Goal: Task Accomplishment & Management: Use online tool/utility

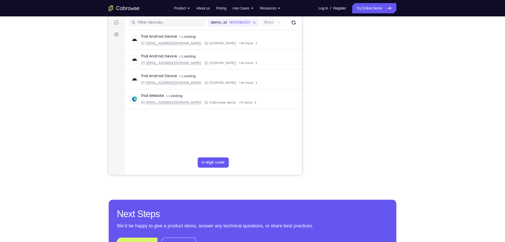
scroll to position [71, 0]
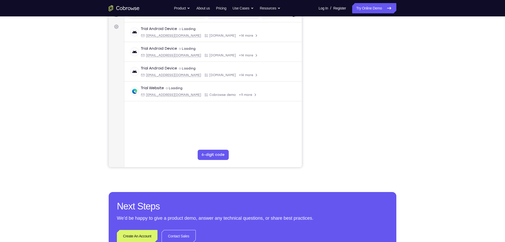
click at [315, 105] on div at bounding box center [355, 89] width 82 height 158
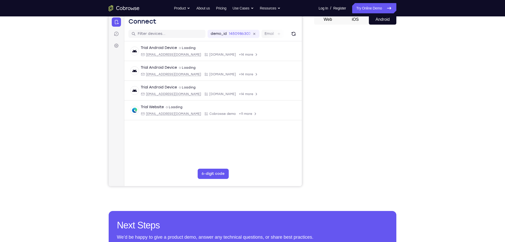
scroll to position [51, 0]
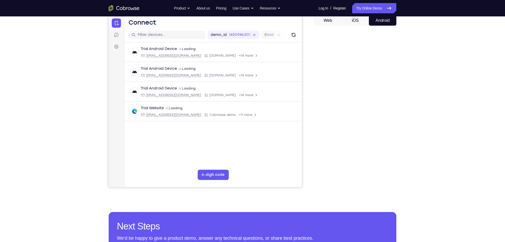
drag, startPoint x: 314, startPoint y: 94, endPoint x: 318, endPoint y: 106, distance: 13.2
click at [318, 106] on div at bounding box center [355, 109] width 82 height 158
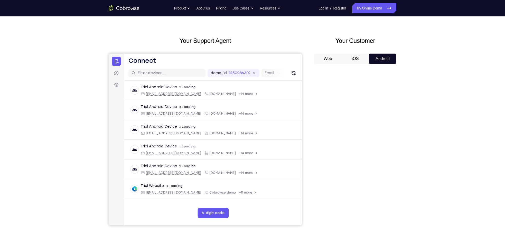
scroll to position [0, 0]
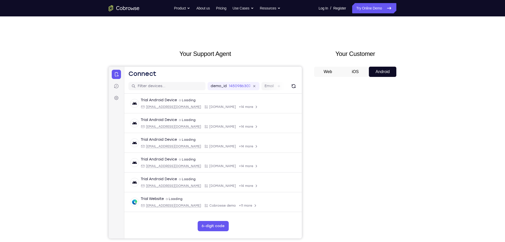
click at [359, 72] on button "iOS" at bounding box center [354, 72] width 27 height 10
click at [377, 70] on button "Android" at bounding box center [382, 72] width 27 height 10
click at [330, 70] on button "Web" at bounding box center [327, 72] width 27 height 10
click at [390, 72] on button "Android" at bounding box center [382, 72] width 27 height 10
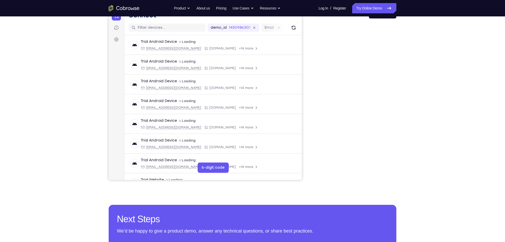
scroll to position [56, 0]
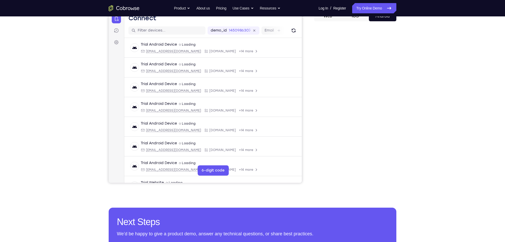
drag, startPoint x: 188, startPoint y: 171, endPoint x: 307, endPoint y: 83, distance: 147.9
click at [307, 83] on div "Your Support Agent Your Customer Web iOS Android" at bounding box center [253, 89] width 288 height 190
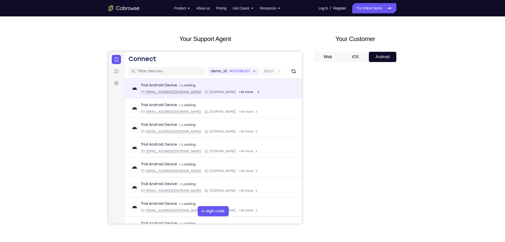
scroll to position [11, 0]
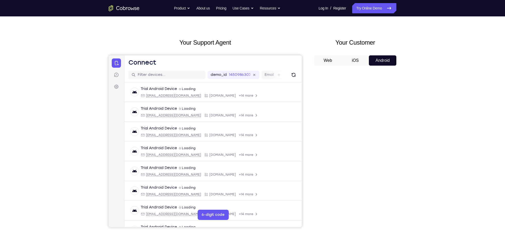
click at [360, 57] on button "iOS" at bounding box center [354, 60] width 27 height 10
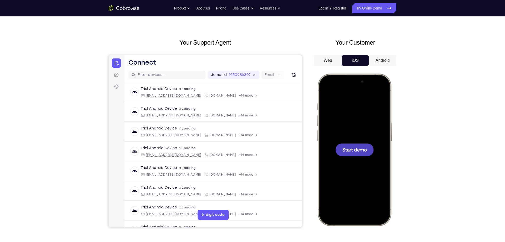
click at [347, 150] on span "Start demo" at bounding box center [354, 149] width 24 height 5
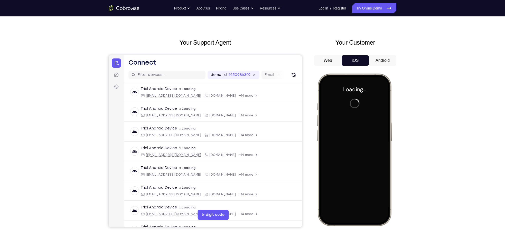
scroll to position [19, 0]
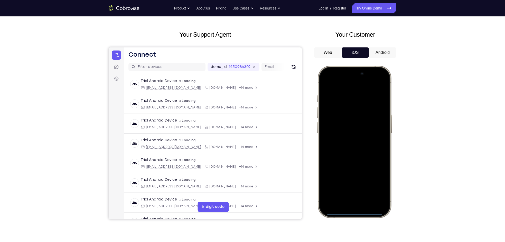
drag, startPoint x: 355, startPoint y: 212, endPoint x: 349, endPoint y: 139, distance: 73.3
click at [349, 139] on div at bounding box center [354, 142] width 68 height 147
drag, startPoint x: 358, startPoint y: 213, endPoint x: 342, endPoint y: 129, distance: 85.7
click at [342, 129] on div at bounding box center [354, 142] width 68 height 147
drag, startPoint x: 352, startPoint y: 81, endPoint x: 349, endPoint y: 170, distance: 89.6
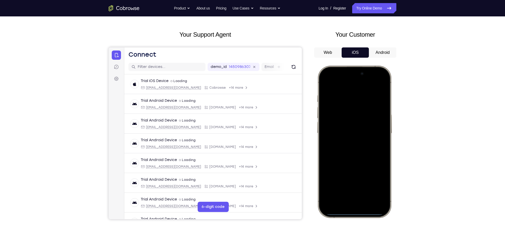
click at [349, 170] on div at bounding box center [354, 142] width 68 height 147
drag, startPoint x: 359, startPoint y: 79, endPoint x: 349, endPoint y: 193, distance: 114.2
click at [349, 193] on div at bounding box center [354, 142] width 68 height 147
drag, startPoint x: 339, startPoint y: 70, endPoint x: 342, endPoint y: 176, distance: 106.8
click at [342, 176] on div at bounding box center [354, 142] width 68 height 147
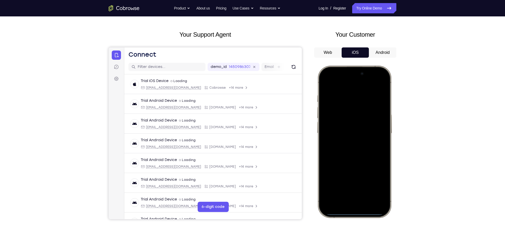
drag, startPoint x: 354, startPoint y: 74, endPoint x: 350, endPoint y: 172, distance: 98.1
click at [350, 172] on div at bounding box center [354, 142] width 68 height 147
drag, startPoint x: 353, startPoint y: 174, endPoint x: 357, endPoint y: 130, distance: 44.6
click at [357, 130] on div at bounding box center [354, 142] width 68 height 147
drag, startPoint x: 354, startPoint y: 213, endPoint x: 355, endPoint y: 100, distance: 112.7
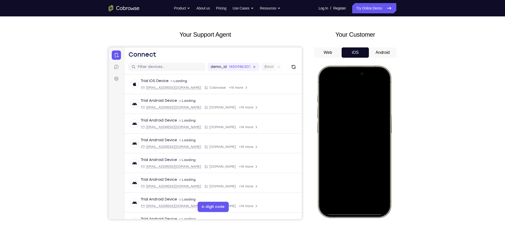
click at [355, 100] on div at bounding box center [354, 142] width 68 height 147
drag, startPoint x: 347, startPoint y: 213, endPoint x: 353, endPoint y: 122, distance: 90.8
click at [353, 122] on div at bounding box center [354, 142] width 68 height 147
drag, startPoint x: 350, startPoint y: 213, endPoint x: 356, endPoint y: 132, distance: 81.0
click at [356, 132] on div at bounding box center [354, 142] width 68 height 147
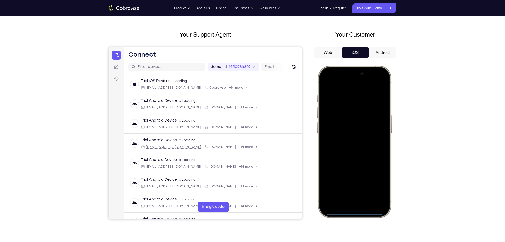
drag, startPoint x: 352, startPoint y: 214, endPoint x: 352, endPoint y: 132, distance: 81.4
click at [352, 132] on div at bounding box center [354, 142] width 68 height 147
drag, startPoint x: 350, startPoint y: 69, endPoint x: 351, endPoint y: 158, distance: 89.3
click at [351, 158] on div at bounding box center [354, 142] width 68 height 147
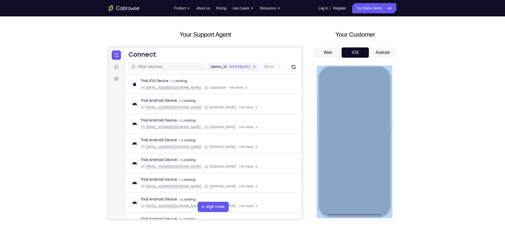
drag, startPoint x: 335, startPoint y: 102, endPoint x: 358, endPoint y: 153, distance: 56.3
click at [358, 153] on div at bounding box center [354, 142] width 75 height 152
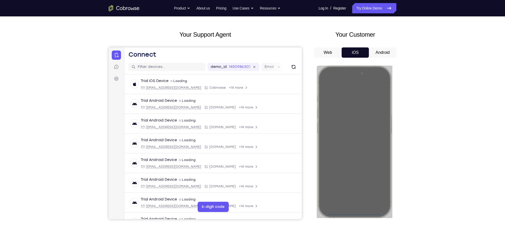
click at [307, 109] on div "Your Support Agent Your Customer Web iOS Android" at bounding box center [253, 125] width 288 height 190
click at [450, 137] on div "Your Support Agent Your Customer Web iOS Android Next Steps We’d be happy to gi…" at bounding box center [252, 166] width 505 height 339
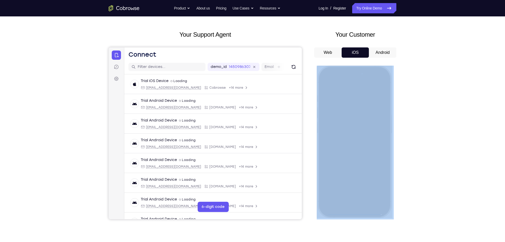
click at [450, 137] on div "Your Support Agent Your Customer Web iOS Android Next Steps We’d be happy to gi…" at bounding box center [252, 166] width 505 height 339
click at [431, 106] on div "Your Support Agent Your Customer Web iOS Android Next Steps We’d be happy to gi…" at bounding box center [252, 166] width 505 height 339
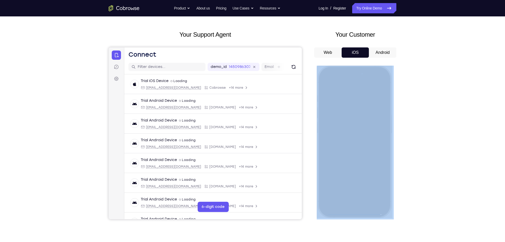
click at [431, 106] on div "Your Support Agent Your Customer Web iOS Android Next Steps We’d be happy to gi…" at bounding box center [252, 166] width 505 height 339
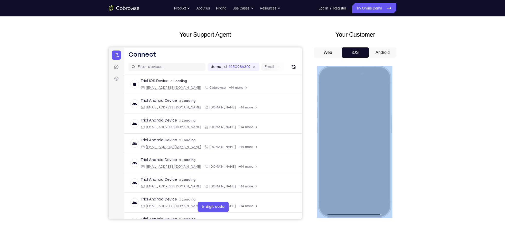
click at [374, 74] on div at bounding box center [354, 142] width 68 height 147
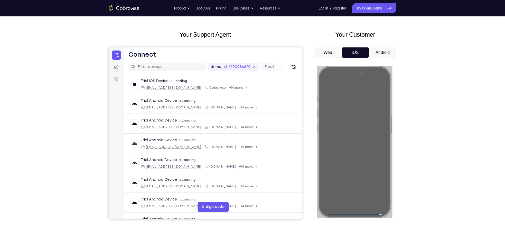
click at [432, 138] on div "Your Support Agent Your Customer Web iOS Android Next Steps We’d be happy to gi…" at bounding box center [252, 166] width 505 height 339
click at [386, 53] on button "Android" at bounding box center [382, 52] width 27 height 10
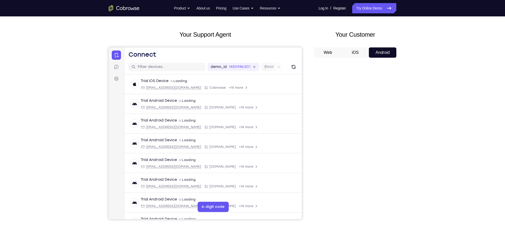
click at [434, 92] on div "Your Support Agent Your Customer Web iOS Android Next Steps We’d be happy to gi…" at bounding box center [252, 166] width 505 height 339
click at [360, 52] on button "iOS" at bounding box center [354, 52] width 27 height 10
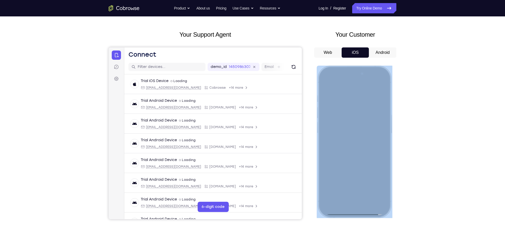
click at [358, 97] on div at bounding box center [354, 142] width 68 height 147
click at [343, 198] on div at bounding box center [354, 142] width 68 height 147
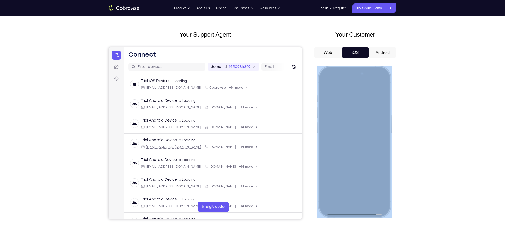
click at [378, 74] on div at bounding box center [354, 142] width 68 height 147
click at [366, 73] on div at bounding box center [354, 142] width 68 height 147
click at [353, 73] on div at bounding box center [354, 142] width 68 height 147
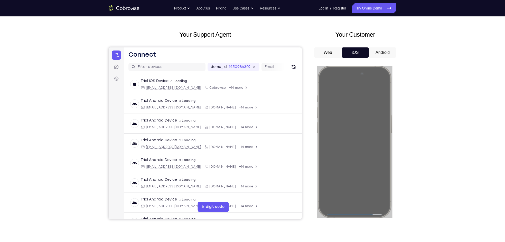
click at [421, 133] on div "Your Support Agent Your Customer Web iOS Android Next Steps We’d be happy to gi…" at bounding box center [252, 166] width 505 height 339
click at [395, 85] on div at bounding box center [355, 141] width 82 height 158
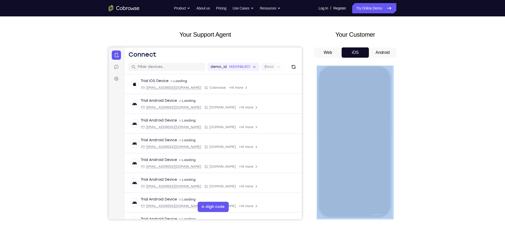
click at [395, 85] on div at bounding box center [355, 141] width 82 height 158
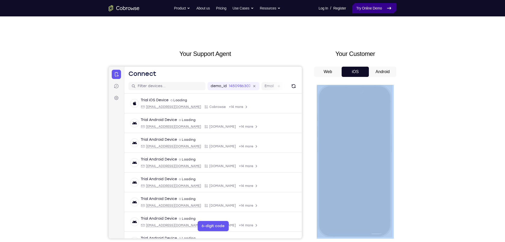
click at [375, 10] on link "Try Online Demo" at bounding box center [374, 8] width 44 height 10
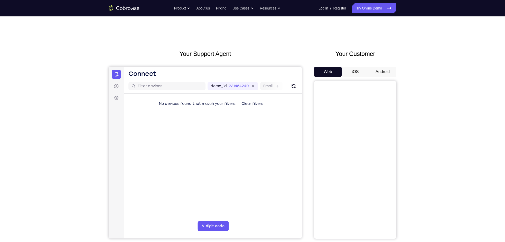
click at [353, 67] on button "iOS" at bounding box center [354, 72] width 27 height 10
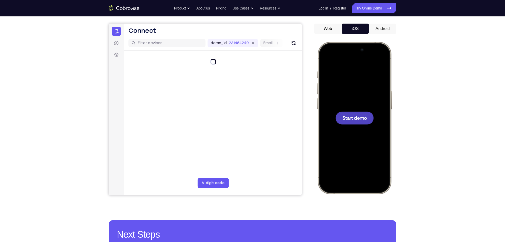
click at [356, 119] on span "Start demo" at bounding box center [354, 118] width 24 height 5
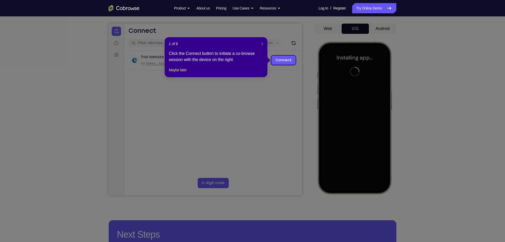
click at [262, 43] on span "×" at bounding box center [262, 44] width 2 height 4
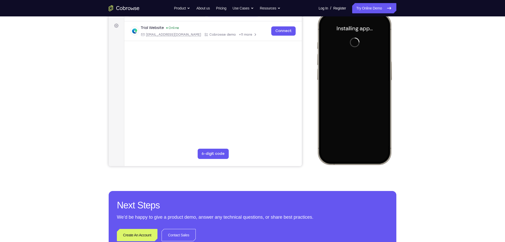
scroll to position [73, 0]
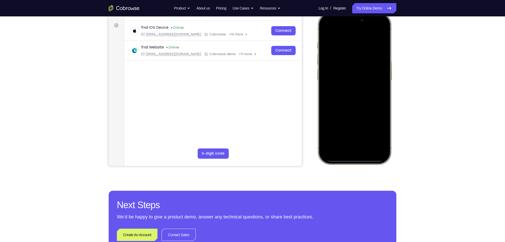
drag, startPoint x: 360, startPoint y: 159, endPoint x: 337, endPoint y: 179, distance: 30.2
click at [337, 166] on html "Online web based iOS Simulators and Android Emulators. Run iPhone, iPad, Mobile…" at bounding box center [355, 89] width 77 height 154
drag, startPoint x: 344, startPoint y: 22, endPoint x: 337, endPoint y: 89, distance: 67.7
click at [337, 89] on div at bounding box center [354, 88] width 68 height 147
drag, startPoint x: 374, startPoint y: 18, endPoint x: 364, endPoint y: 104, distance: 86.1
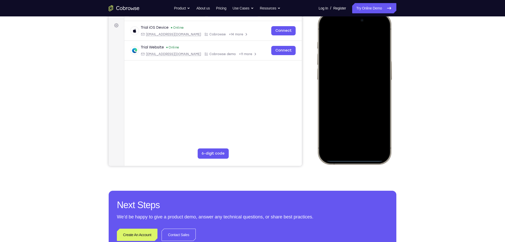
click at [364, 104] on div at bounding box center [354, 88] width 68 height 147
drag, startPoint x: 339, startPoint y: 87, endPoint x: 419, endPoint y: 91, distance: 79.7
click at [394, 91] on html "Online web based iOS Simulators and Android Emulators. Run iPhone, iPad, Mobile…" at bounding box center [355, 89] width 77 height 154
drag, startPoint x: 365, startPoint y: 78, endPoint x: 308, endPoint y: 76, distance: 56.8
click at [317, 76] on html "Online web based iOS Simulators and Android Emulators. Run iPhone, iPad, Mobile…" at bounding box center [355, 89] width 77 height 154
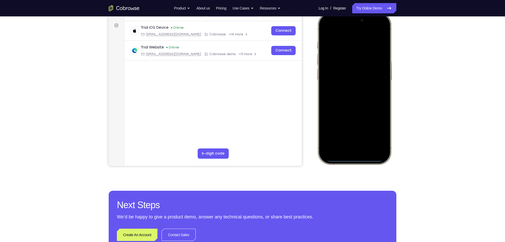
drag, startPoint x: 340, startPoint y: 65, endPoint x: 419, endPoint y: 80, distance: 79.8
click at [394, 80] on html "Online web based iOS Simulators and Android Emulators. Run iPhone, iPad, Mobile…" at bounding box center [355, 89] width 77 height 154
drag, startPoint x: 346, startPoint y: 122, endPoint x: 347, endPoint y: 44, distance: 78.3
click at [347, 44] on div at bounding box center [354, 88] width 68 height 147
drag, startPoint x: 347, startPoint y: 160, endPoint x: 352, endPoint y: 88, distance: 71.8
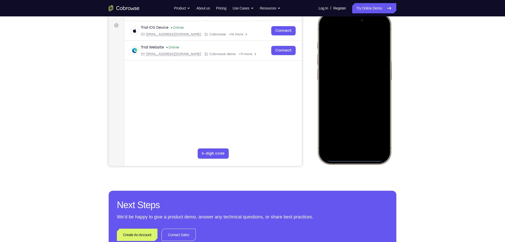
click at [352, 88] on div at bounding box center [354, 88] width 68 height 147
drag, startPoint x: 352, startPoint y: 161, endPoint x: 353, endPoint y: 78, distance: 82.9
click at [353, 78] on div at bounding box center [354, 88] width 68 height 147
drag, startPoint x: 332, startPoint y: 131, endPoint x: 450, endPoint y: 134, distance: 118.4
click at [394, 134] on html "Online web based iOS Simulators and Android Emulators. Run iPhone, iPad, Mobile…" at bounding box center [355, 89] width 77 height 154
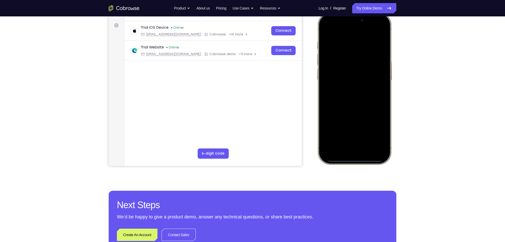
click at [350, 159] on div at bounding box center [354, 88] width 68 height 147
drag, startPoint x: 357, startPoint y: 29, endPoint x: 355, endPoint y: 89, distance: 60.3
click at [355, 89] on div at bounding box center [354, 88] width 68 height 147
drag, startPoint x: 357, startPoint y: 25, endPoint x: 336, endPoint y: 159, distance: 135.6
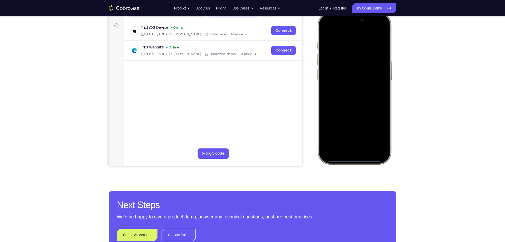
click at [336, 159] on div at bounding box center [354, 88] width 68 height 147
drag, startPoint x: 334, startPoint y: 28, endPoint x: 341, endPoint y: 145, distance: 117.3
click at [338, 166] on html "Online web based iOS Simulators and Android Emulators. Run iPhone, iPad, Mobile…" at bounding box center [355, 89] width 77 height 154
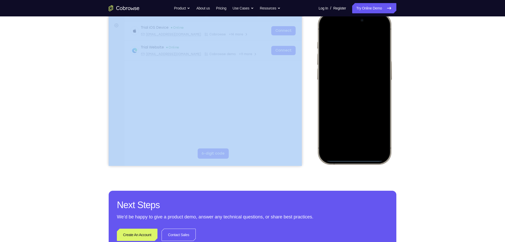
drag, startPoint x: 687, startPoint y: 28, endPoint x: 352, endPoint y: 127, distance: 349.7
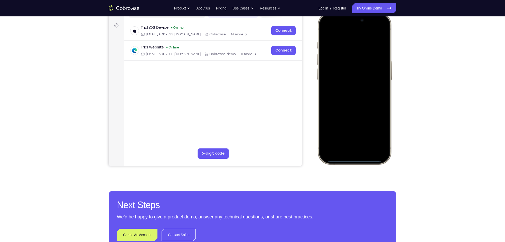
click at [447, 97] on div "Your Support Agent Your Customer Web iOS Android Next Steps We’d be happy to gi…" at bounding box center [252, 113] width 505 height 339
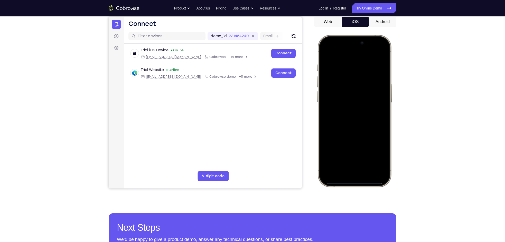
drag, startPoint x: 351, startPoint y: 41, endPoint x: 335, endPoint y: 129, distance: 89.9
click at [335, 129] on div at bounding box center [354, 111] width 68 height 147
click at [331, 43] on div at bounding box center [354, 111] width 68 height 147
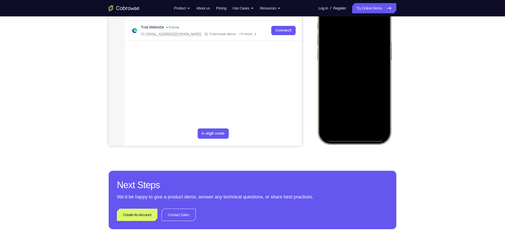
scroll to position [93, 0]
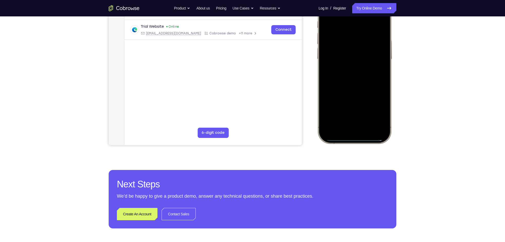
drag, startPoint x: 354, startPoint y: 139, endPoint x: 355, endPoint y: 31, distance: 108.1
click at [355, 31] on div at bounding box center [354, 67] width 68 height 147
drag, startPoint x: 351, startPoint y: 139, endPoint x: 354, endPoint y: 36, distance: 102.5
click at [354, 36] on div at bounding box center [354, 67] width 68 height 147
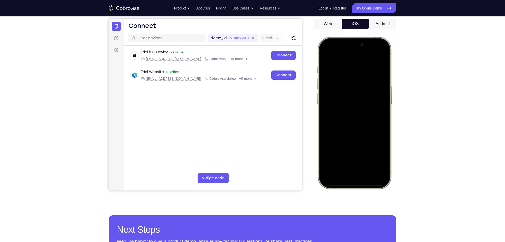
scroll to position [43, 0]
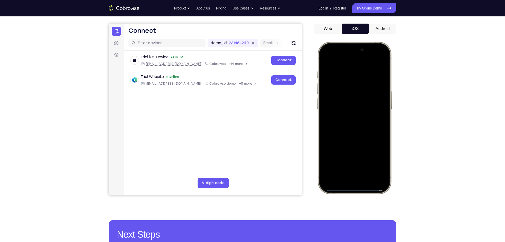
click at [328, 62] on div at bounding box center [354, 118] width 68 height 147
click at [351, 60] on div at bounding box center [354, 118] width 68 height 147
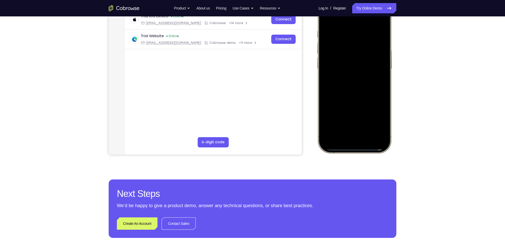
scroll to position [84, 0]
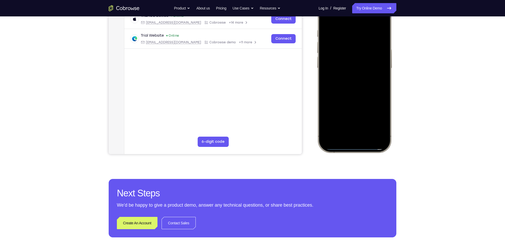
drag, startPoint x: 355, startPoint y: 93, endPoint x: 343, endPoint y: 194, distance: 100.9
click at [343, 155] on html "Online web based iOS Simulators and Android Emulators. Run iPhone, iPad, Mobile…" at bounding box center [355, 78] width 77 height 154
drag, startPoint x: 321, startPoint y: 93, endPoint x: 413, endPoint y: 100, distance: 92.4
click at [394, 100] on html "Online web based iOS Simulators and Android Emulators. Run iPhone, iPad, Mobile…" at bounding box center [355, 78] width 77 height 154
drag, startPoint x: 351, startPoint y: 149, endPoint x: 355, endPoint y: 86, distance: 62.7
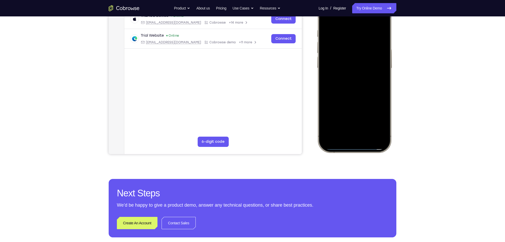
click at [355, 86] on div at bounding box center [354, 76] width 68 height 147
drag, startPoint x: 349, startPoint y: 149, endPoint x: 358, endPoint y: 59, distance: 91.3
click at [358, 59] on div at bounding box center [354, 76] width 68 height 147
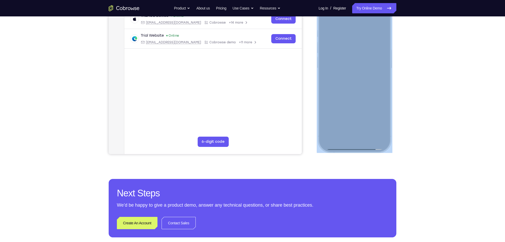
drag, startPoint x: 356, startPoint y: 150, endPoint x: 353, endPoint y: 82, distance: 68.3
click at [353, 82] on div at bounding box center [354, 77] width 75 height 152
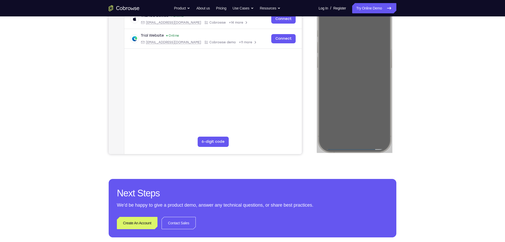
click at [423, 124] on div "Your Support Agent Your Customer Web iOS Android Next Steps We’d be happy to gi…" at bounding box center [252, 101] width 505 height 339
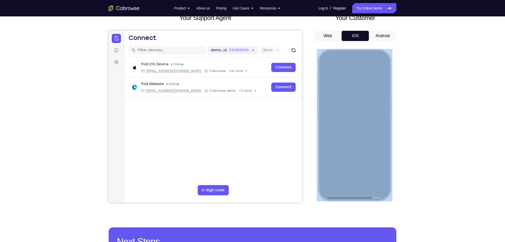
scroll to position [0, 0]
